Goal: Information Seeking & Learning: Learn about a topic

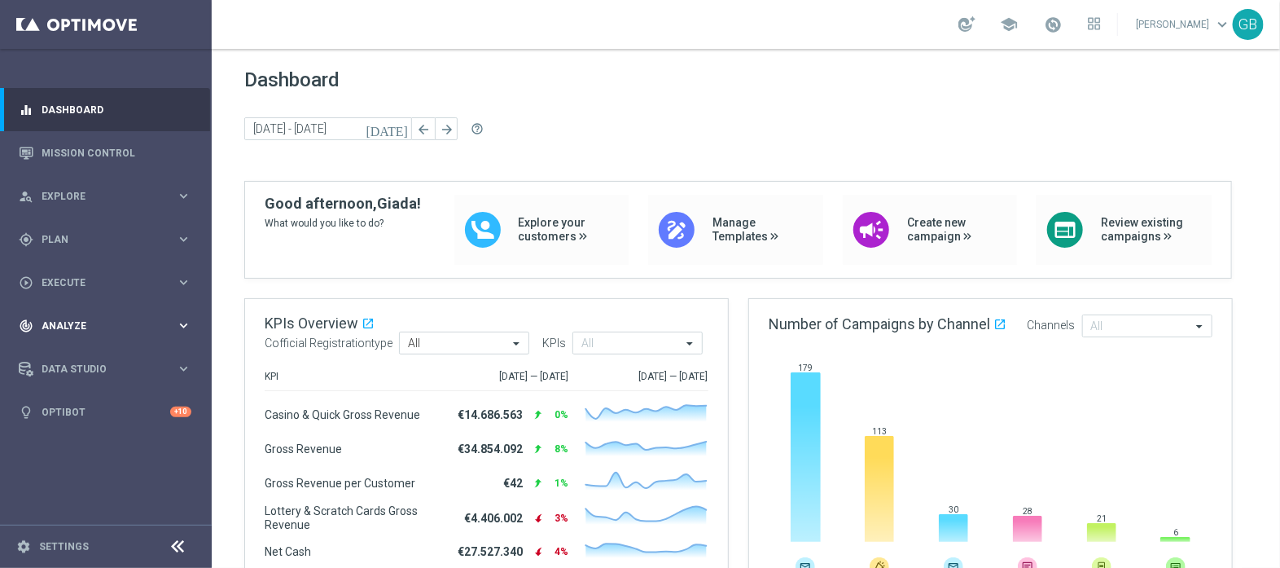
click at [88, 323] on span "Analyze" at bounding box center [109, 326] width 134 height 10
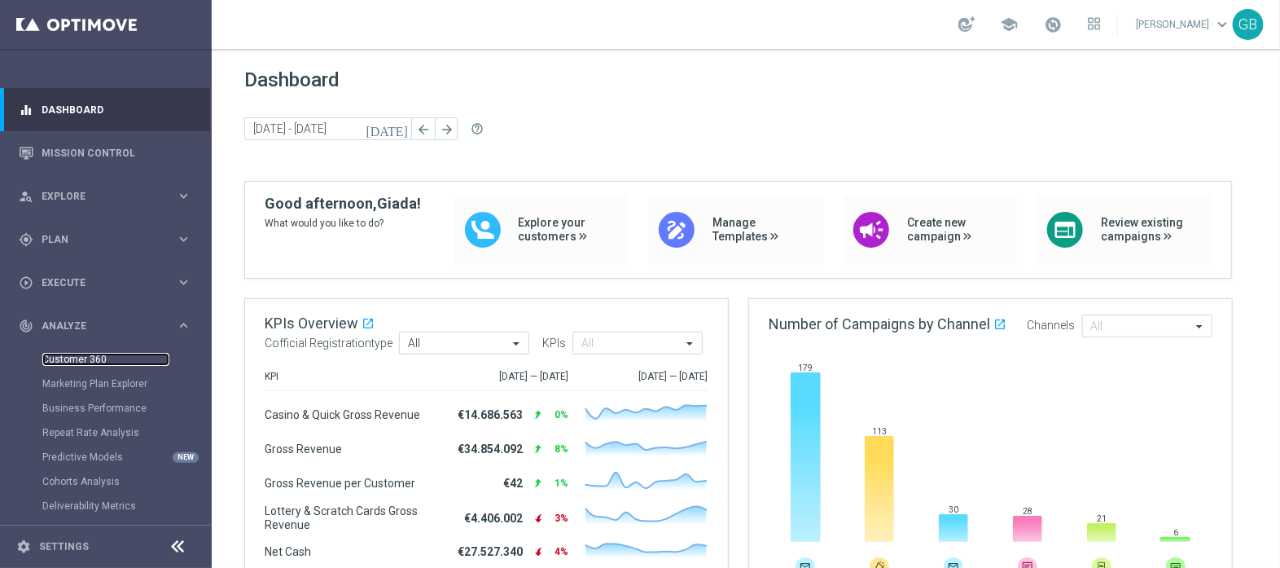
click at [94, 359] on link "Customer 360" at bounding box center [105, 359] width 127 height 13
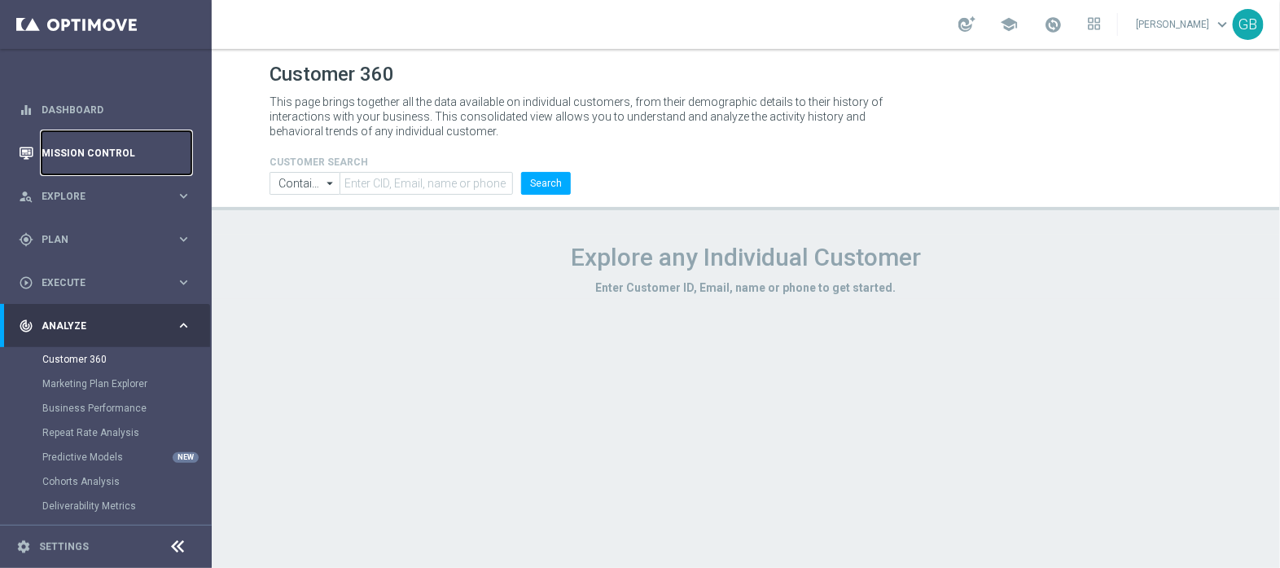
click at [102, 160] on link "Mission Control" at bounding box center [117, 152] width 150 height 43
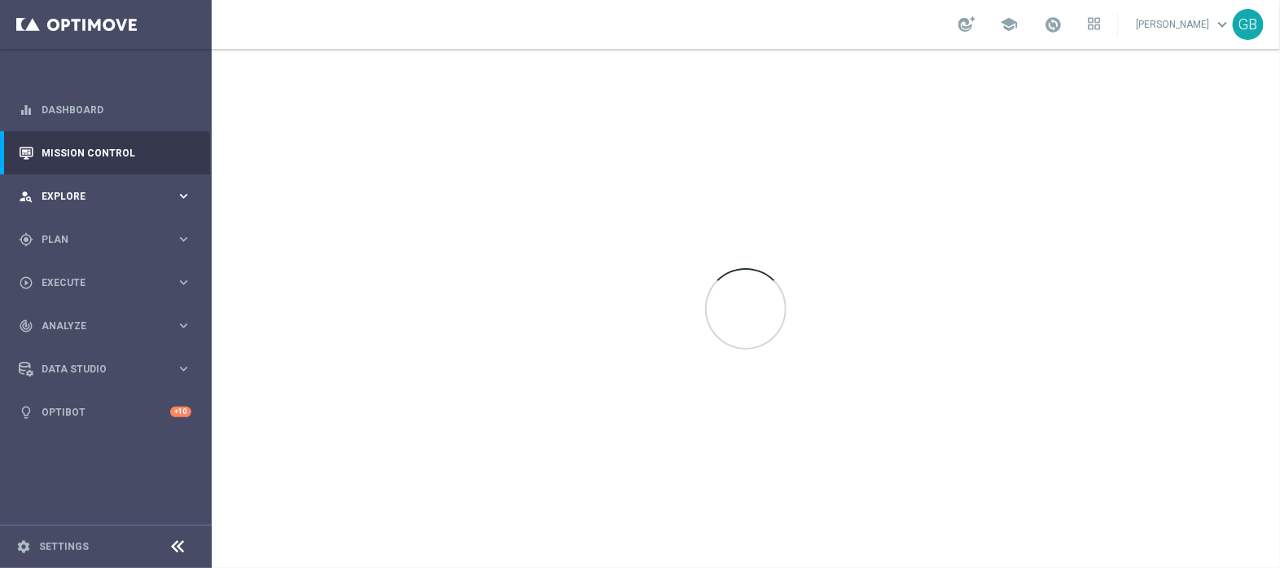
click at [68, 186] on div "person_search Explore keyboard_arrow_right" at bounding box center [105, 195] width 210 height 43
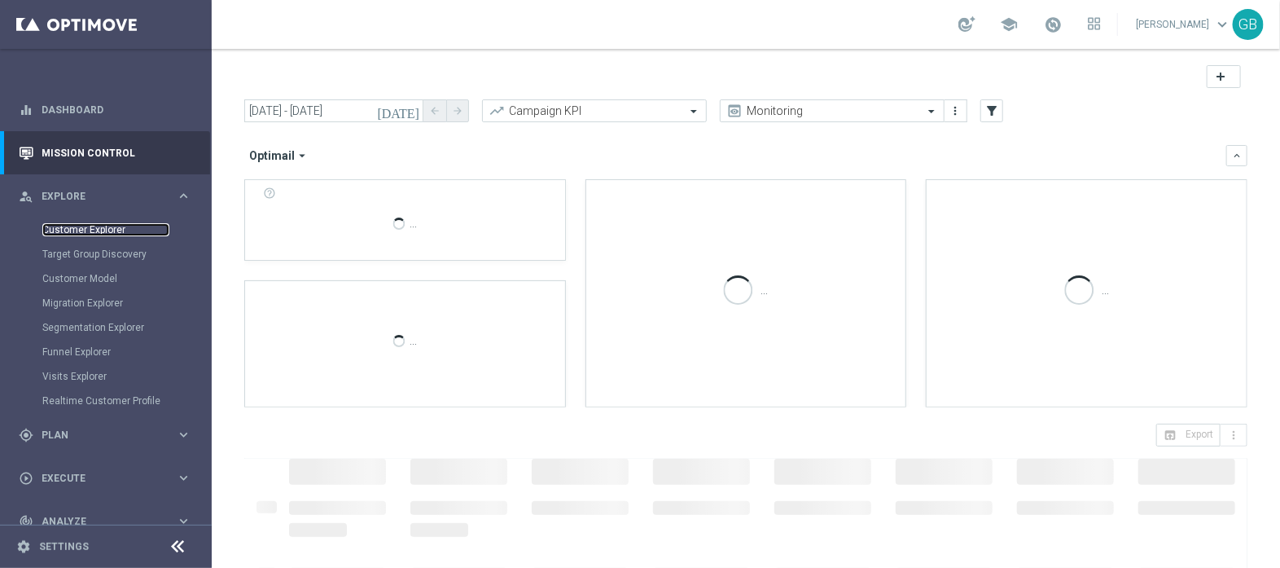
click at [106, 231] on link "Customer Explorer" at bounding box center [105, 229] width 127 height 13
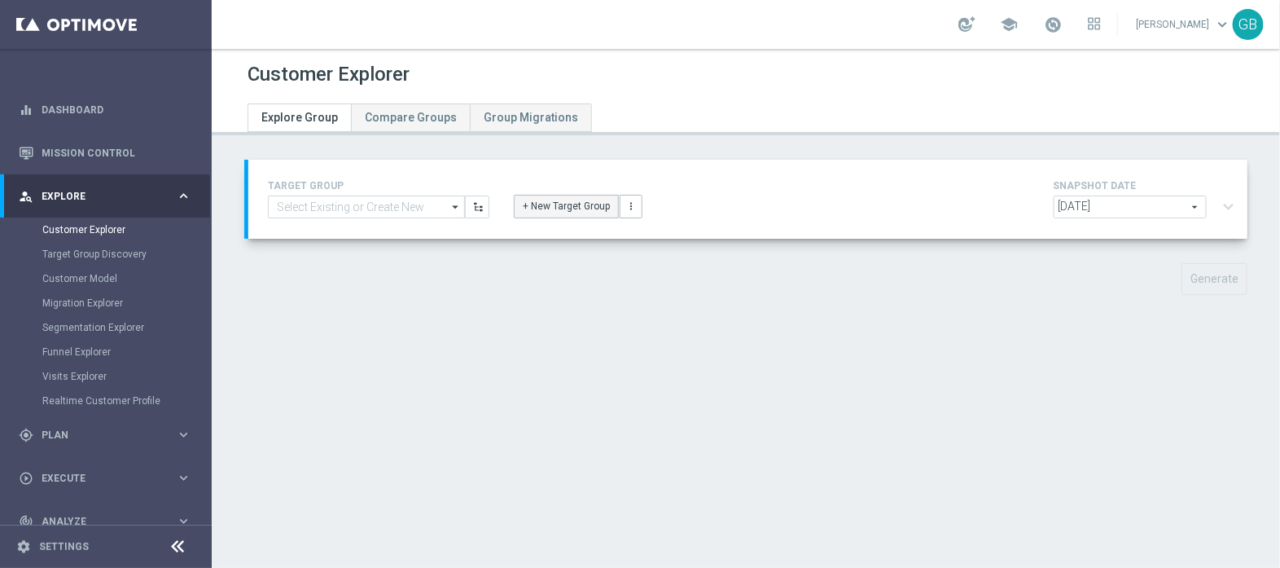
click at [546, 200] on button "+ New Target Group" at bounding box center [566, 206] width 105 height 23
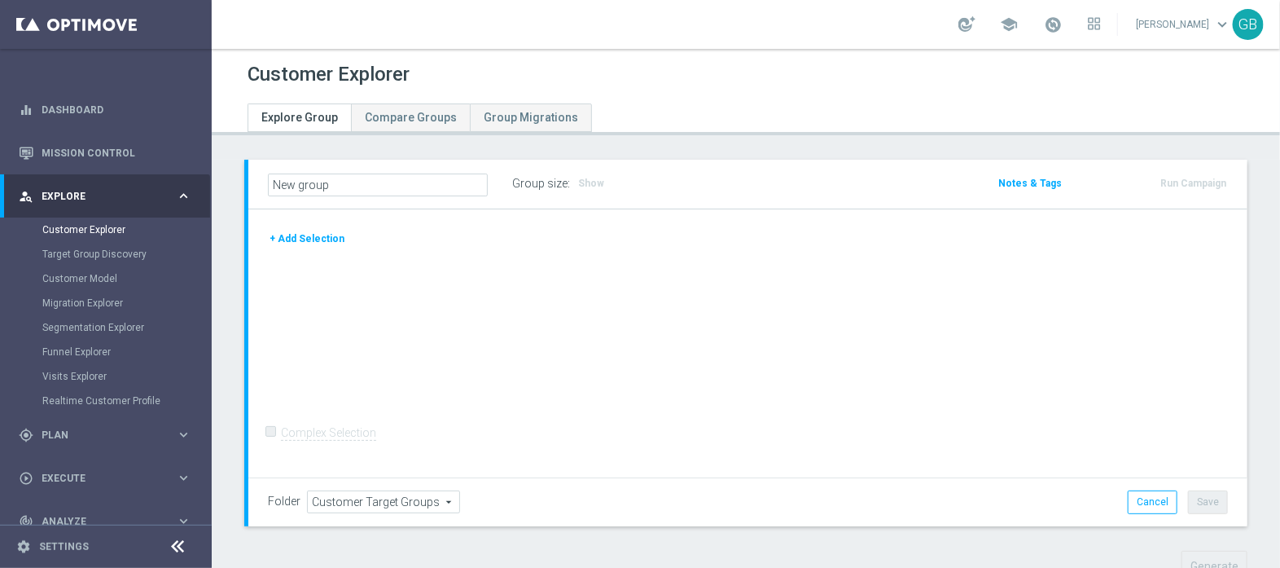
click at [323, 236] on button "+ Add Selection" at bounding box center [307, 239] width 78 height 18
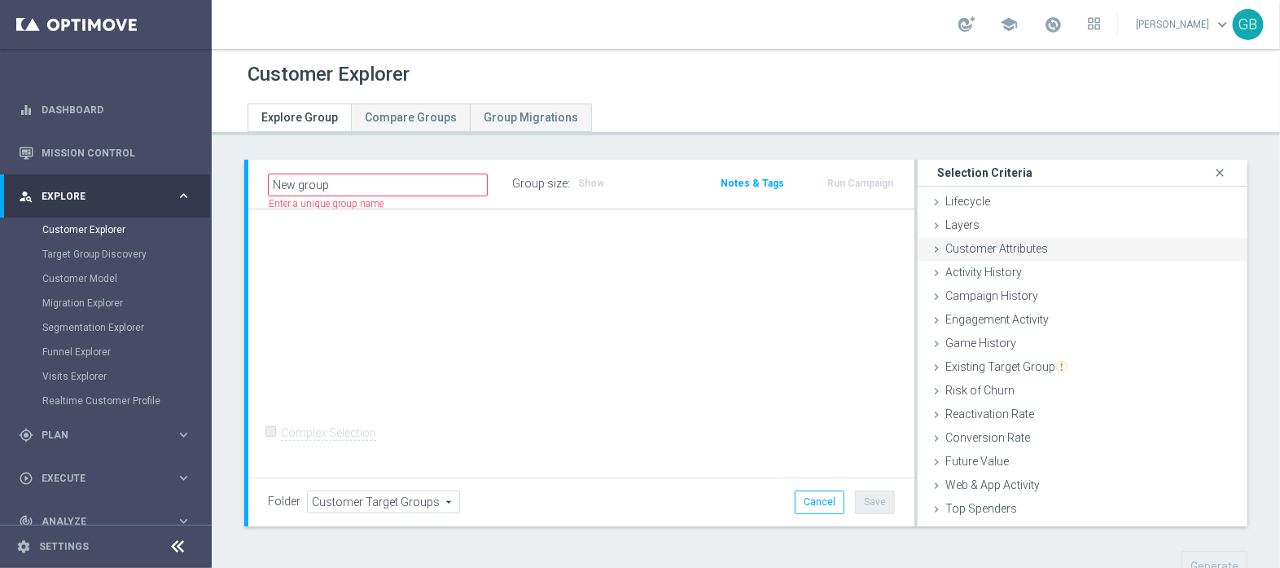
click at [1049, 247] on div "Customer Attributes done" at bounding box center [1083, 250] width 330 height 24
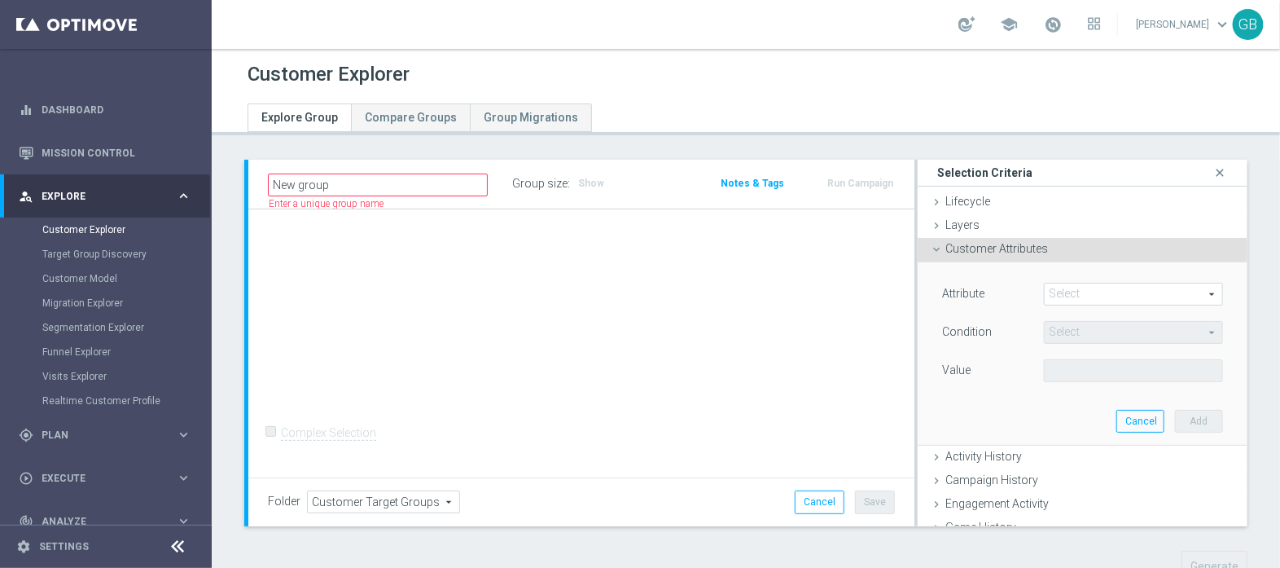
click at [1091, 291] on span at bounding box center [1134, 293] width 178 height 21
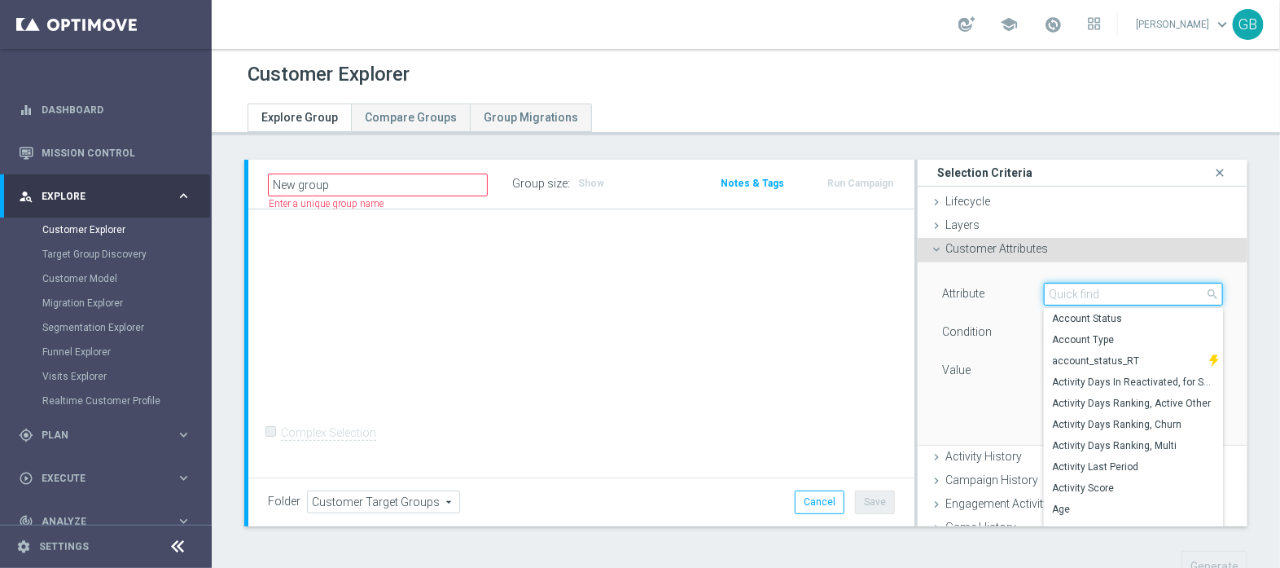
click at [1091, 291] on input "search" at bounding box center [1133, 294] width 179 height 23
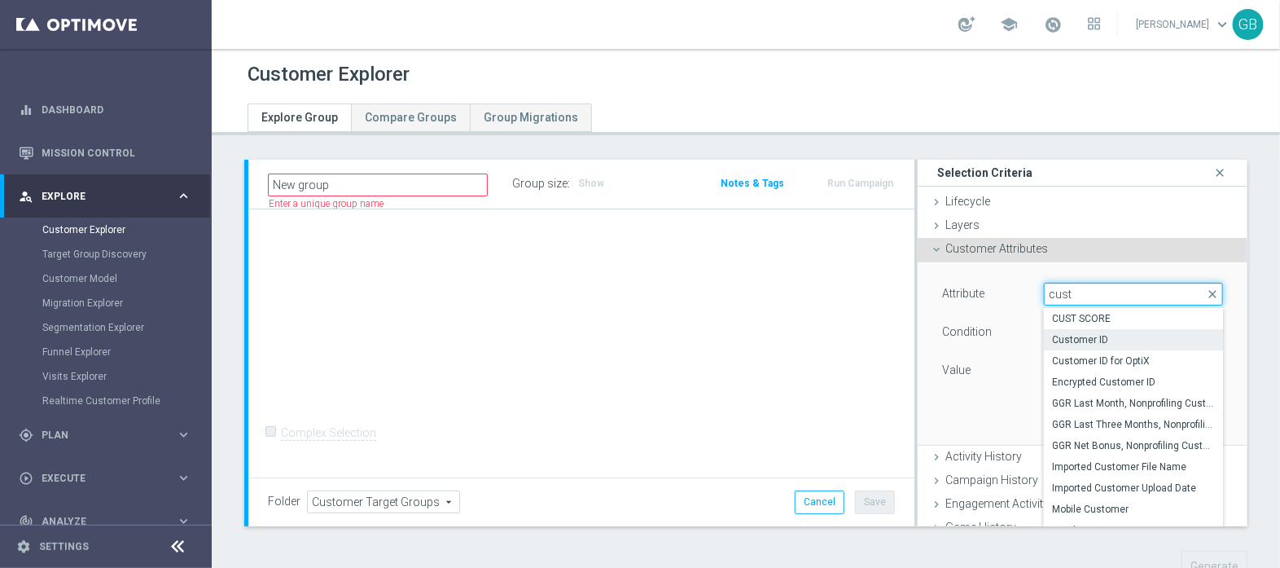
type input "cust"
click at [1090, 341] on span "Customer ID" at bounding box center [1133, 339] width 163 height 13
type input "Customer ID"
type input "="
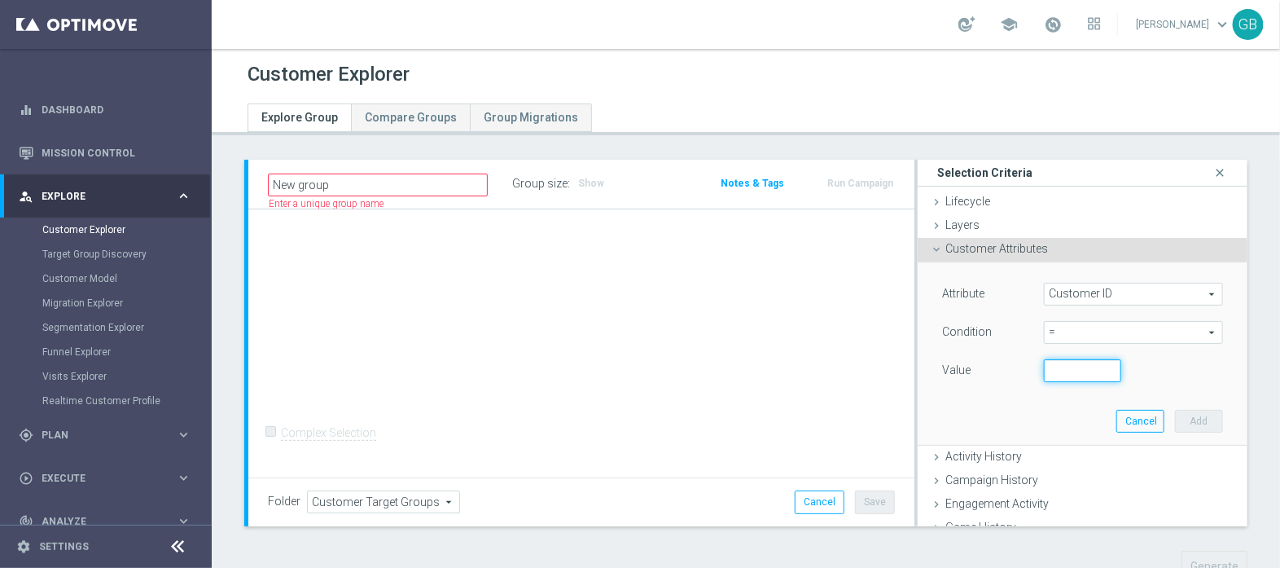
click at [1058, 371] on input "number" at bounding box center [1082, 370] width 77 height 23
paste input "1966818"
type input "1966818"
click at [1182, 415] on button "Add" at bounding box center [1199, 421] width 48 height 23
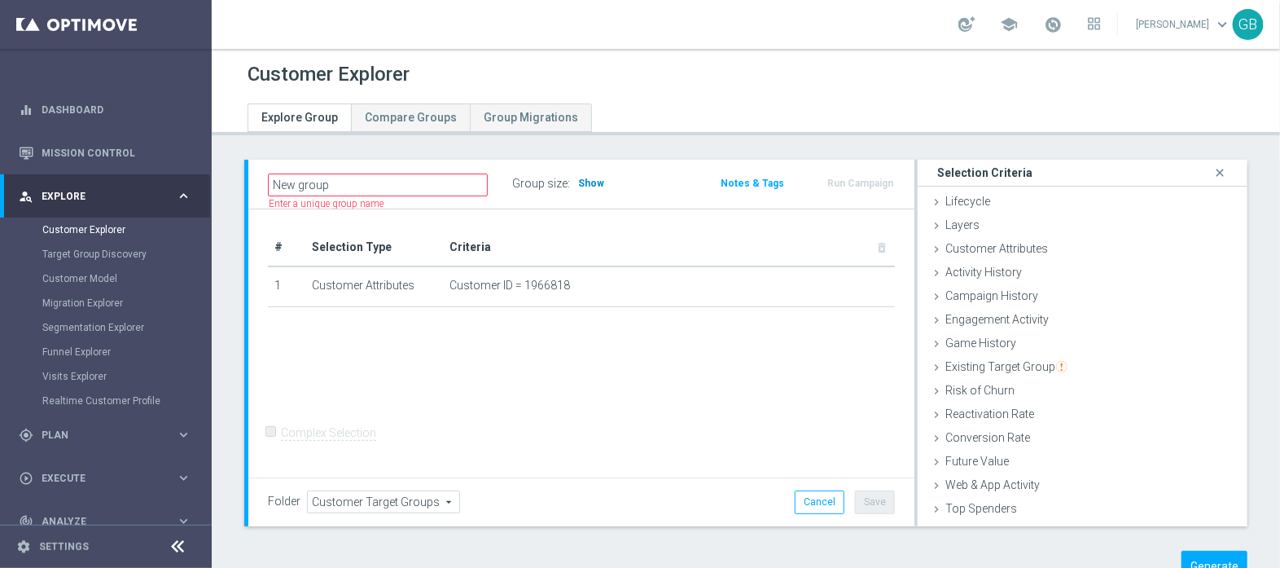
click at [597, 182] on span "Show" at bounding box center [591, 183] width 26 height 11
click at [1195, 555] on button "Generate" at bounding box center [1215, 567] width 66 height 32
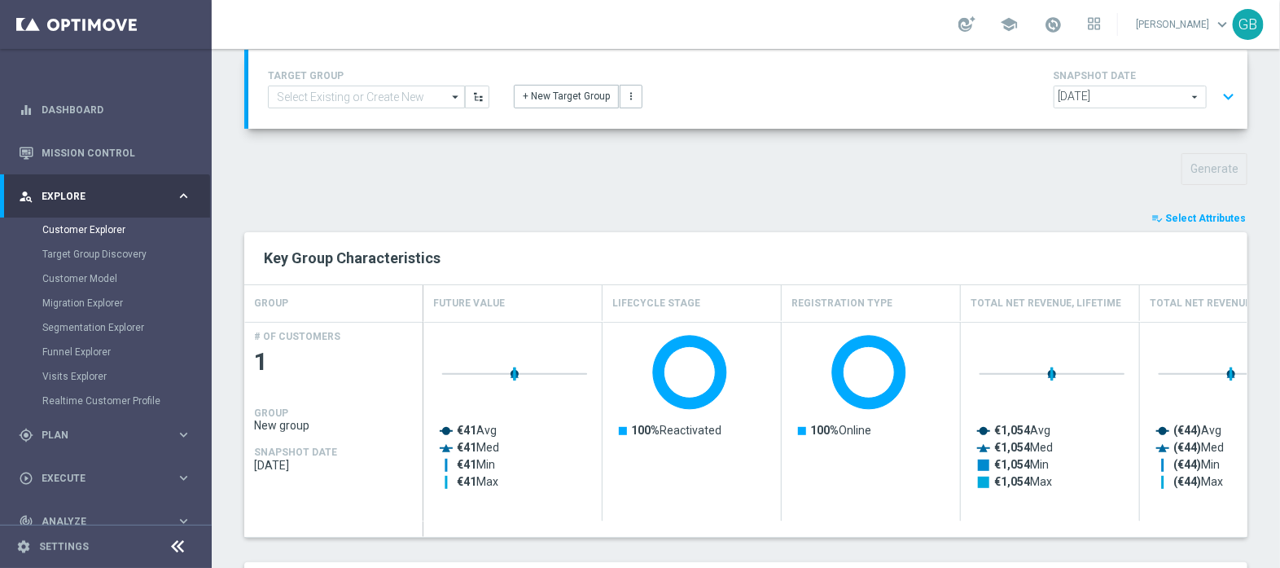
scroll to position [109, 0]
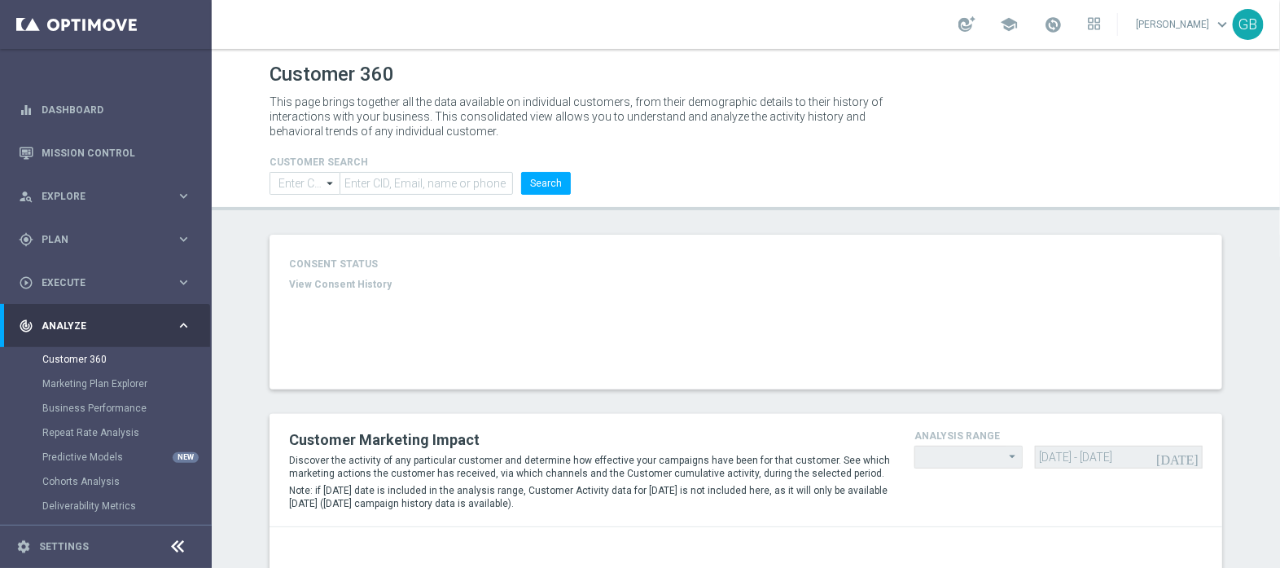
type input "Contains"
type input "Last 30 days"
type input "Total Deposit Amount"
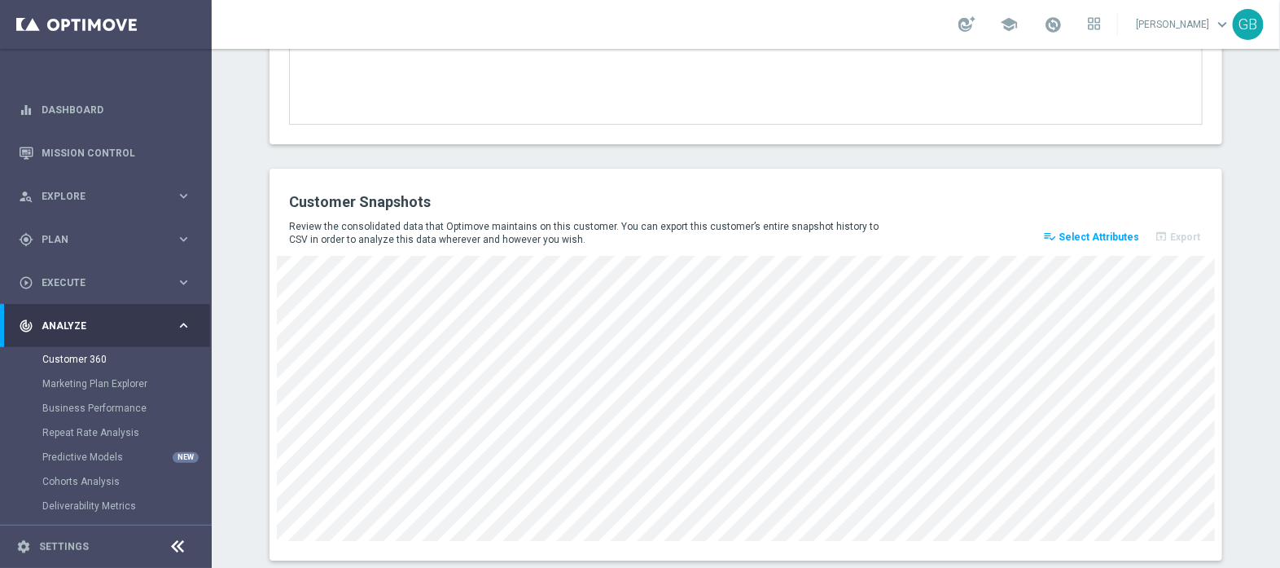
scroll to position [2256, 0]
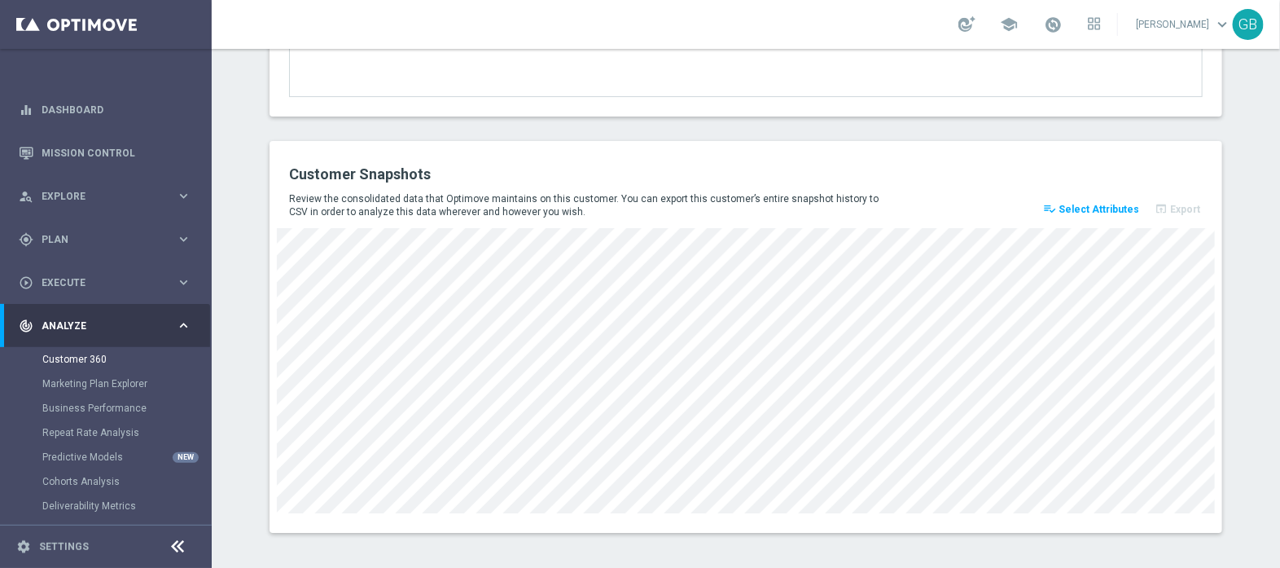
click at [1095, 204] on span "Select Attributes" at bounding box center [1099, 209] width 81 height 11
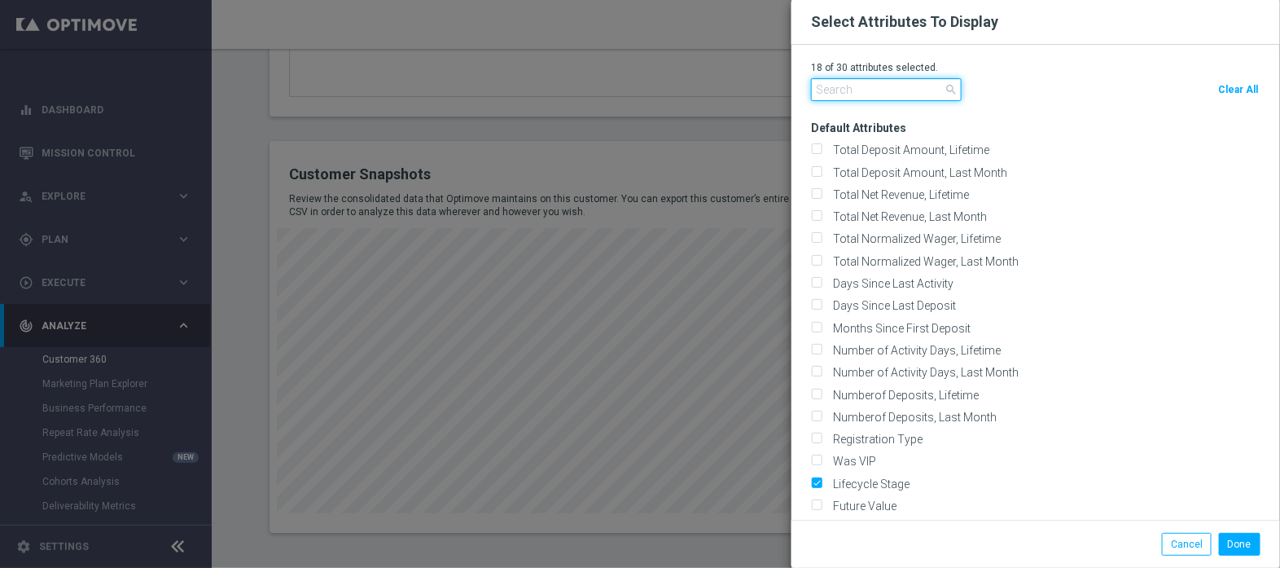
click at [880, 90] on input "text" at bounding box center [886, 89] width 151 height 23
click at [1242, 86] on span "Clear All" at bounding box center [1238, 89] width 40 height 11
checkbox input "false"
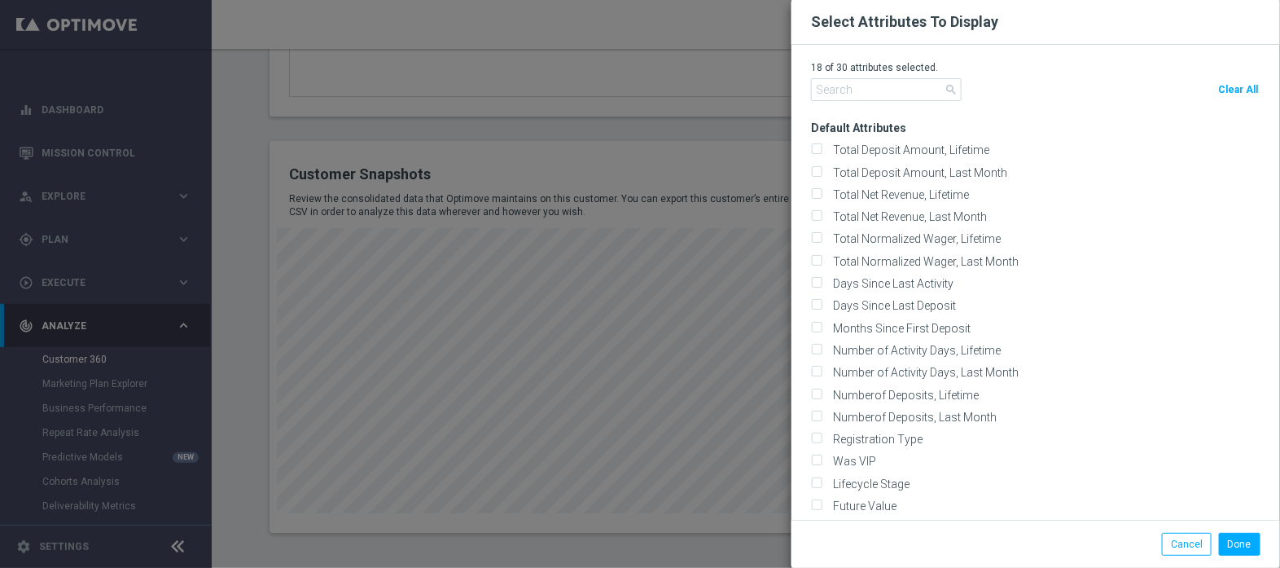
checkbox input "false"
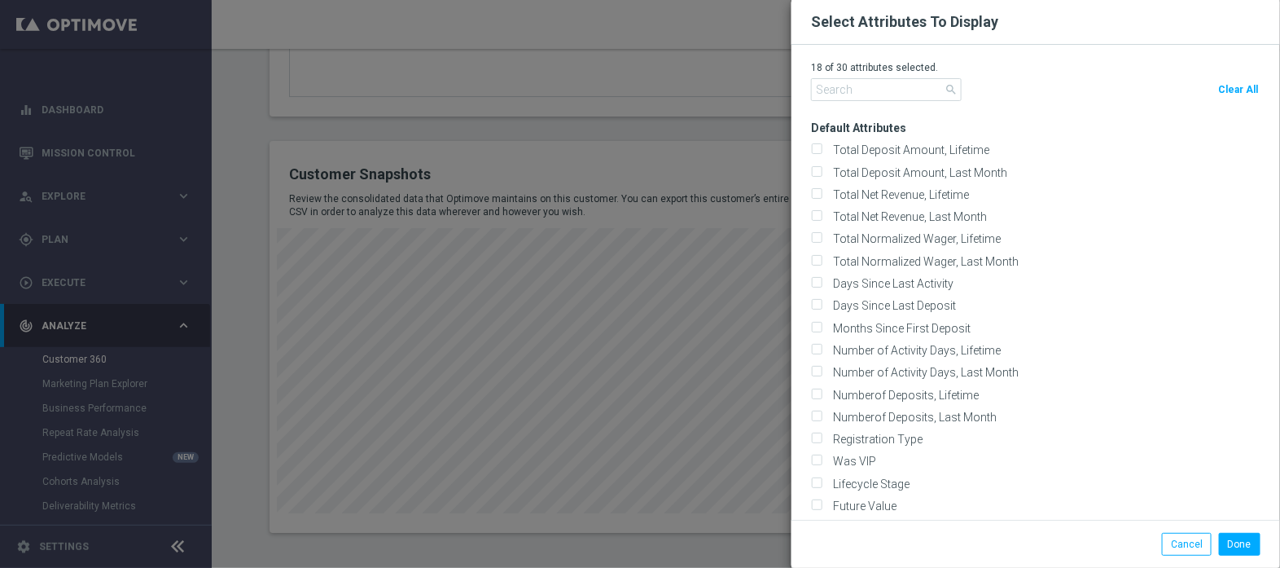
checkbox input "false"
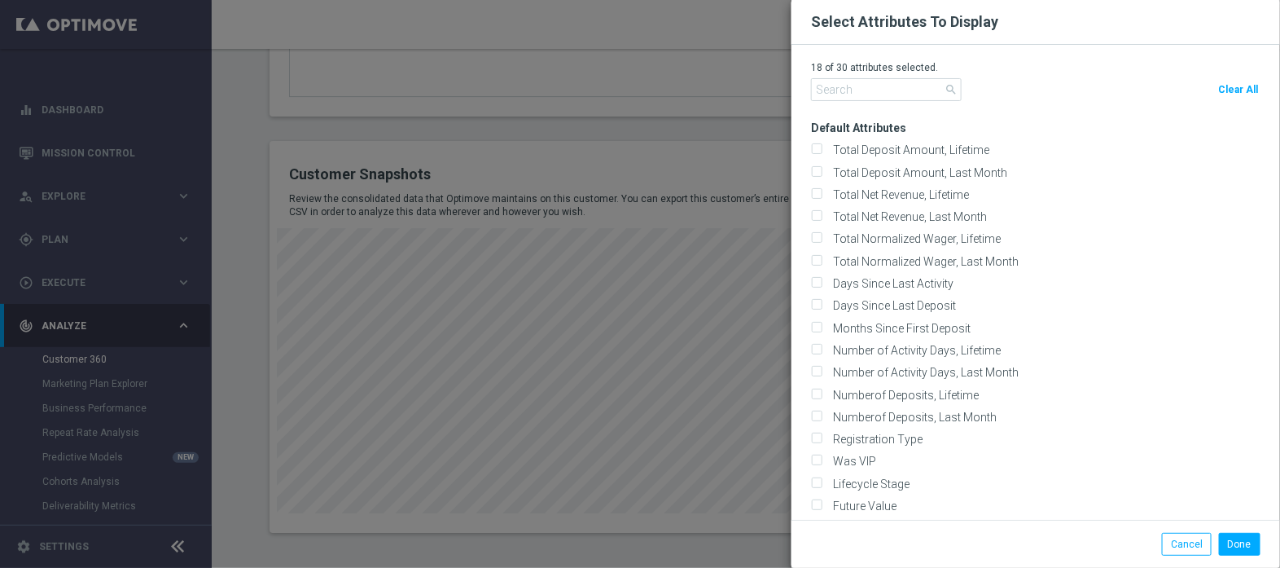
checkbox input "false"
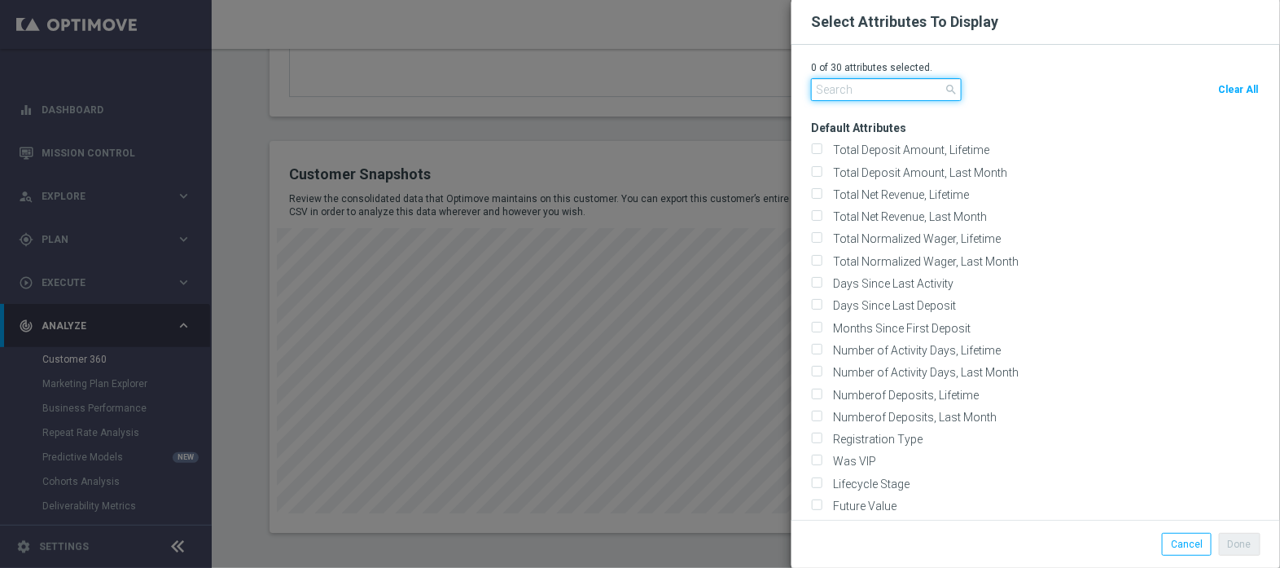
click at [884, 87] on input "text" at bounding box center [886, 89] width 151 height 23
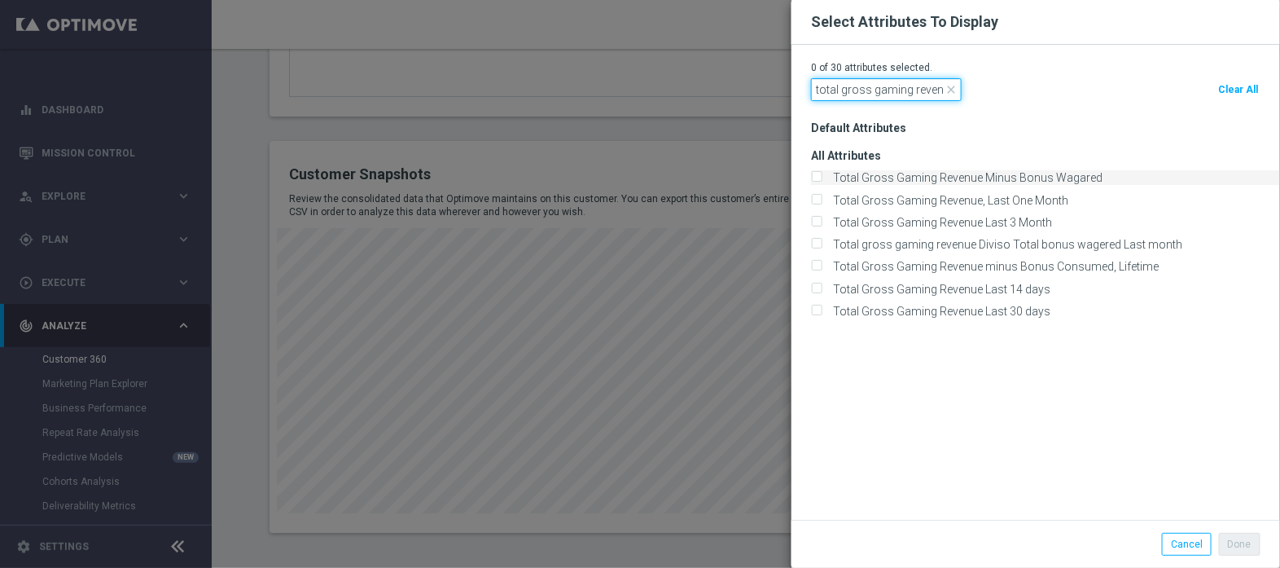
type input "total gross gaming reven"
click at [826, 173] on div "Total Gross Gaming Revenue Minus Bonus Wagared" at bounding box center [1045, 177] width 469 height 15
click at [814, 177] on input "Total Gross Gaming Revenue Minus Bonus Wagared" at bounding box center [816, 178] width 11 height 11
checkbox input "true"
click at [818, 270] on input "Total Gross Gaming Revenue minus Bonus Consumed, Lifetime" at bounding box center [816, 267] width 11 height 11
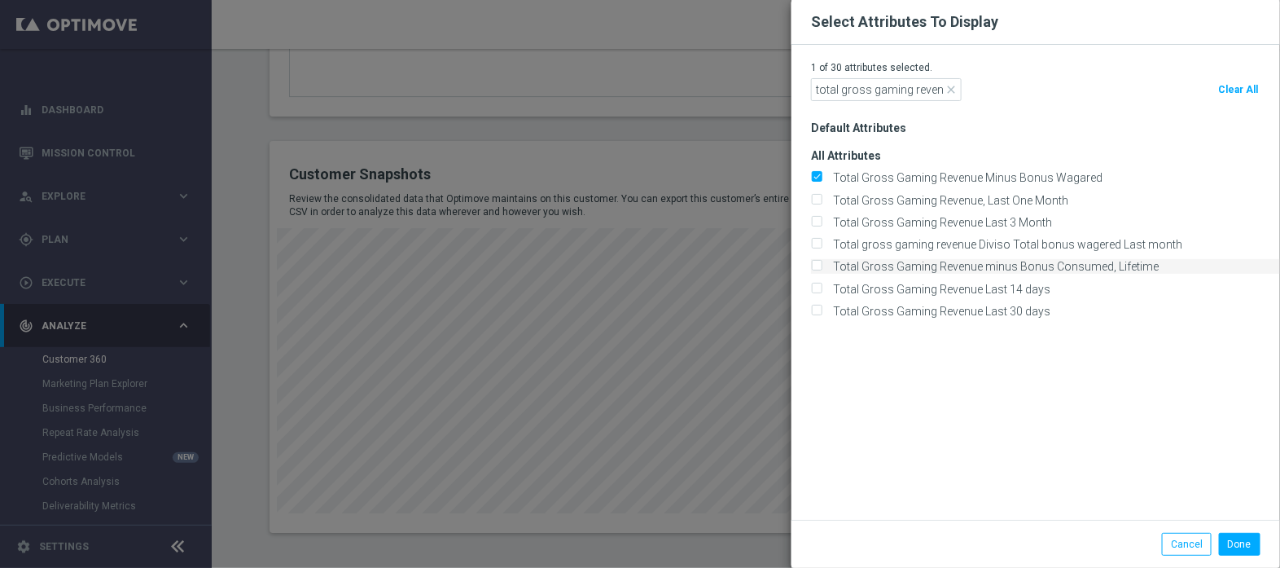
checkbox input "true"
click at [1244, 546] on button "Done" at bounding box center [1240, 544] width 42 height 23
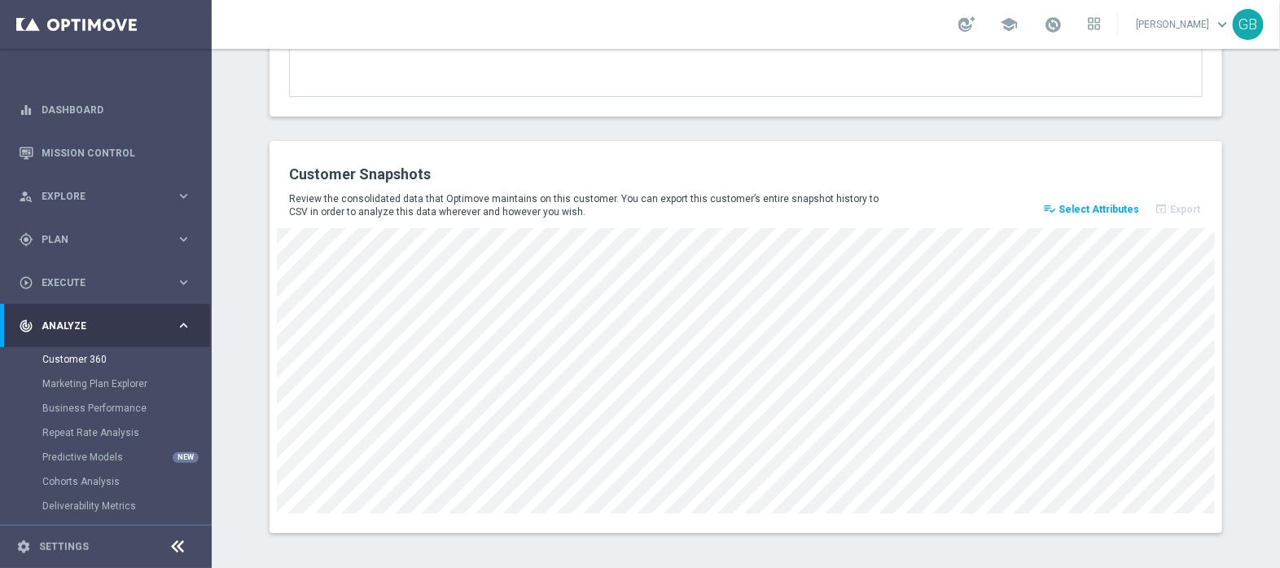
click at [1095, 205] on span "Select Attributes" at bounding box center [1099, 209] width 81 height 11
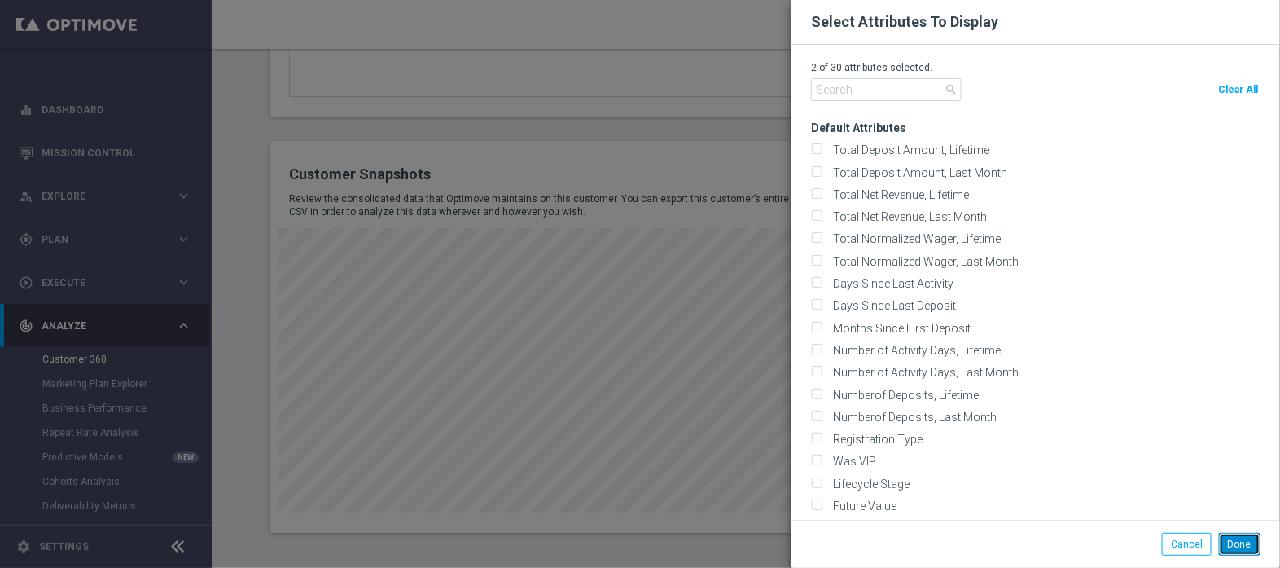
click at [1244, 540] on button "Done" at bounding box center [1240, 544] width 42 height 23
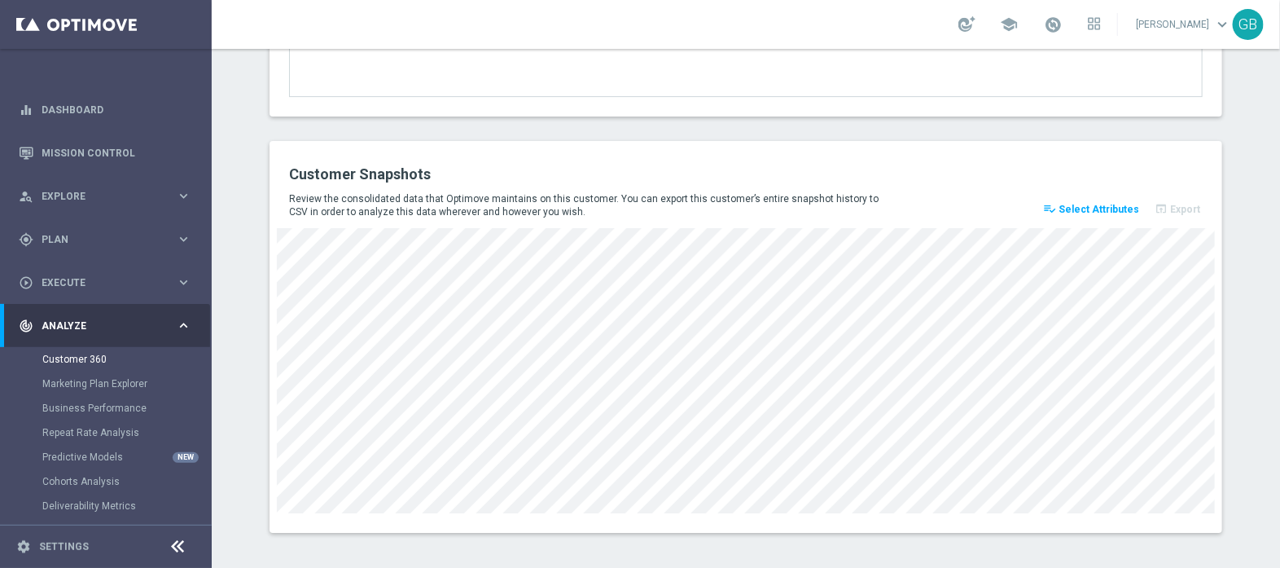
click at [1099, 198] on button "playlist_add_check Select Attributes" at bounding box center [1091, 209] width 101 height 23
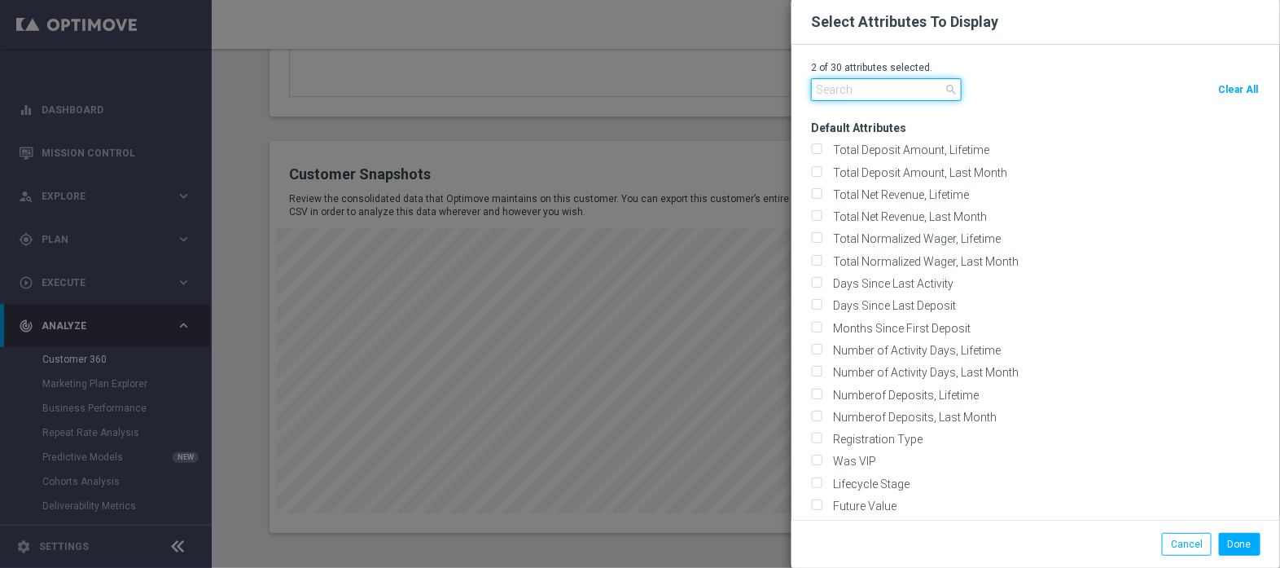
click at [917, 93] on input "text" at bounding box center [886, 89] width 151 height 23
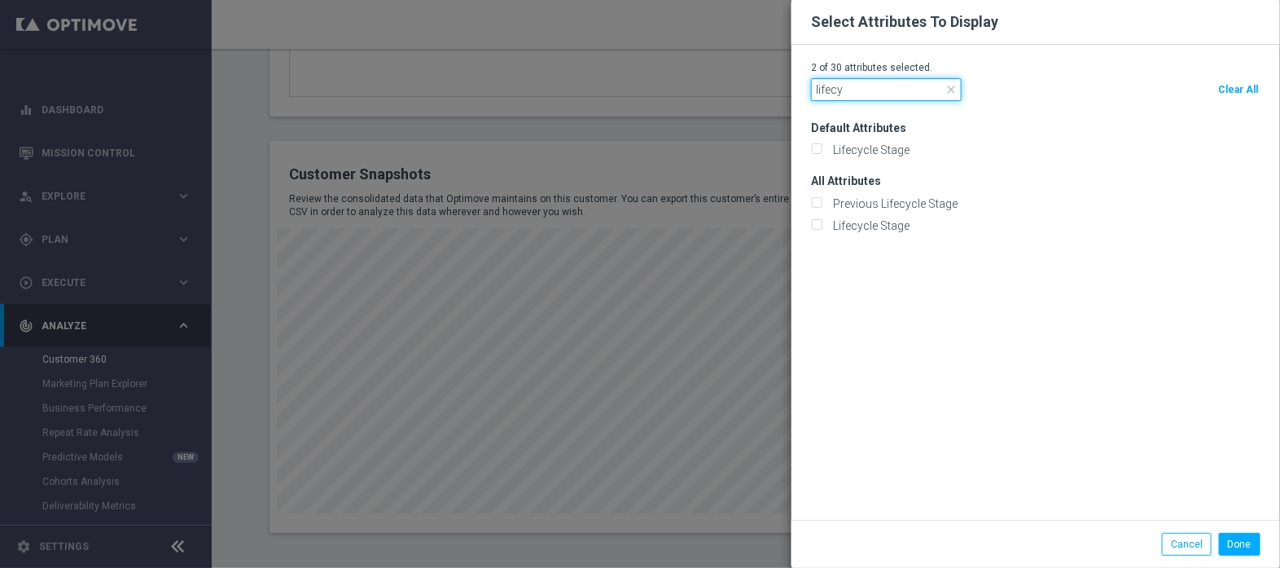
type input "lifecy"
click at [900, 140] on div "Default Attributes Lifecycle Stage" at bounding box center [1045, 133] width 469 height 50
click at [888, 151] on label "Lifecycle Stage" at bounding box center [869, 150] width 82 height 15
click at [822, 151] on input "Lifecycle Stage" at bounding box center [816, 151] width 11 height 11
checkbox input "true"
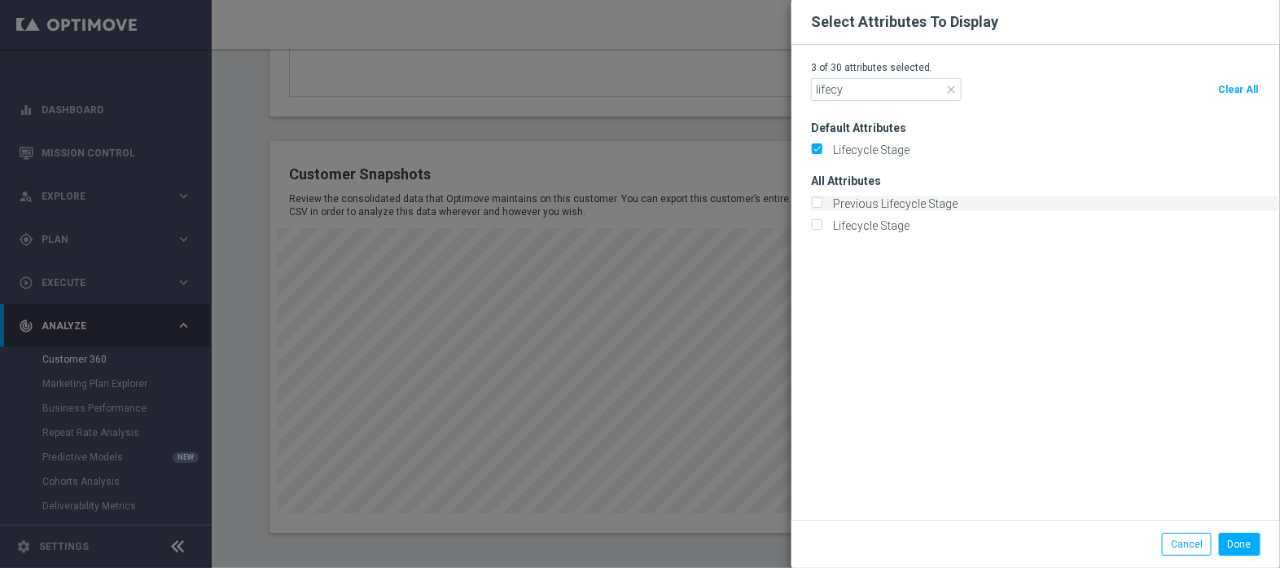
click at [816, 200] on input "Previous Lifecycle Stage" at bounding box center [816, 204] width 11 height 11
checkbox input "true"
click at [1243, 547] on button "Done" at bounding box center [1240, 544] width 42 height 23
